Goal: Task Accomplishment & Management: Complete application form

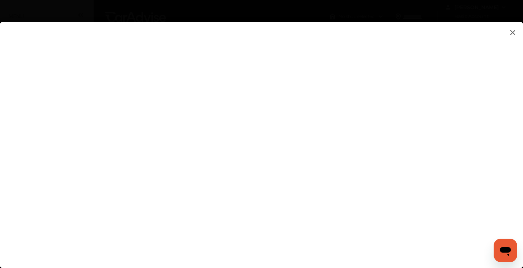
click at [295, 222] on flutter-view at bounding box center [261, 138] width 523 height 232
type input "**********"
click at [454, 152] on flutter-view at bounding box center [261, 138] width 523 height 232
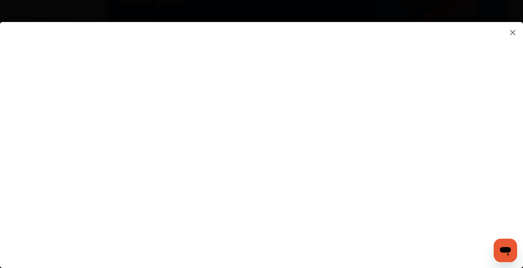
click at [311, 127] on flutter-view at bounding box center [261, 138] width 523 height 232
type textarea "**********"
click at [321, 156] on flutter-view at bounding box center [261, 138] width 523 height 232
click at [455, 154] on flutter-view at bounding box center [261, 138] width 523 height 232
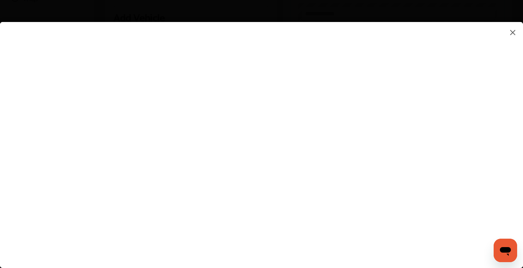
click at [332, 47] on flutter-view at bounding box center [261, 138] width 523 height 232
click at [302, 178] on flutter-view at bounding box center [261, 138] width 523 height 232
click at [511, 33] on img at bounding box center [512, 32] width 9 height 9
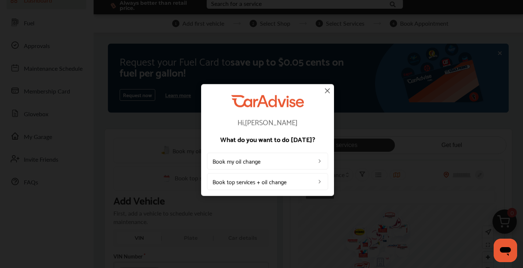
click at [325, 91] on img at bounding box center [327, 90] width 9 height 9
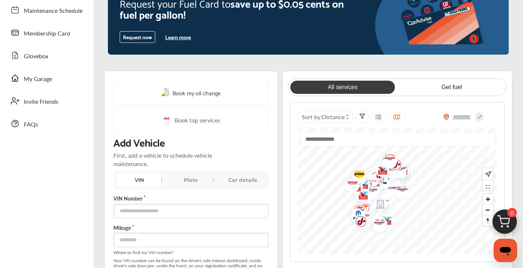
scroll to position [0, 0]
